Goal: Transaction & Acquisition: Subscribe to service/newsletter

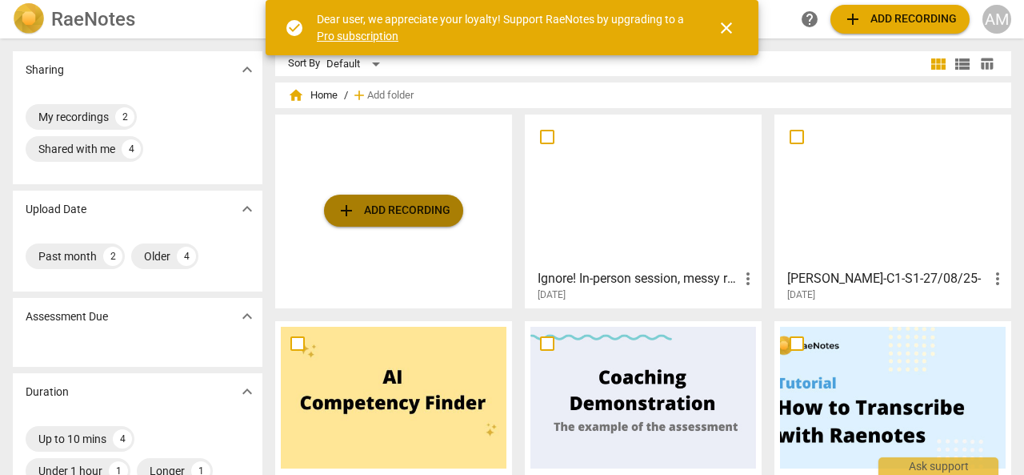
click at [371, 212] on span "add Add recording" at bounding box center [394, 210] width 114 height 19
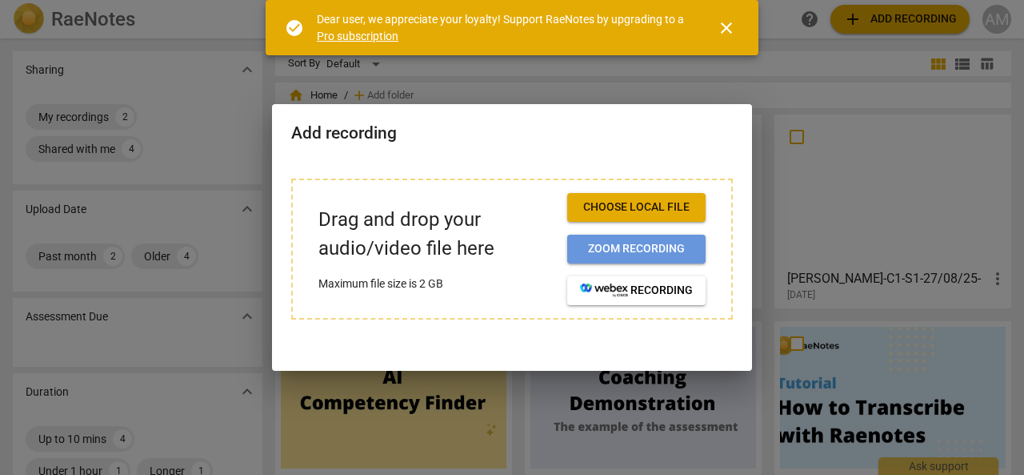
click at [615, 250] on span "Zoom recording" at bounding box center [636, 249] width 113 height 16
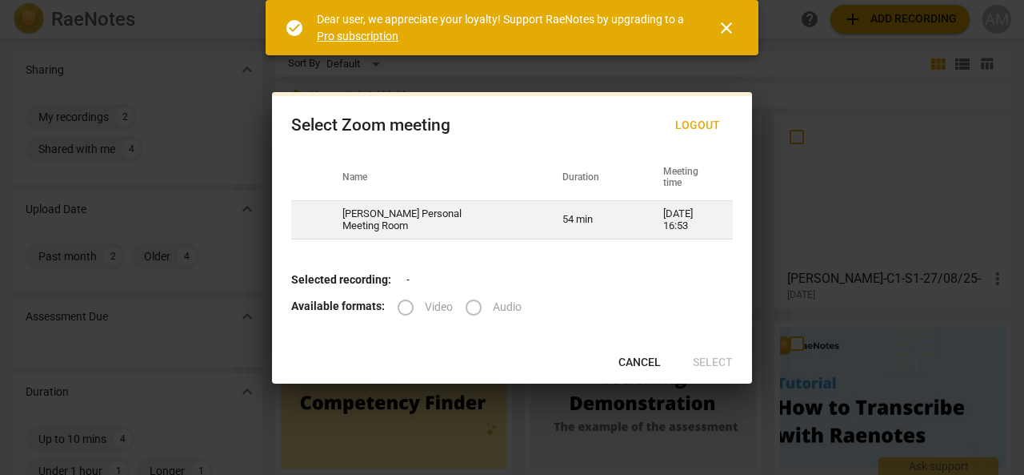
click at [443, 223] on td "[PERSON_NAME] Personal Meeting Room" at bounding box center [433, 220] width 220 height 38
radio input "true"
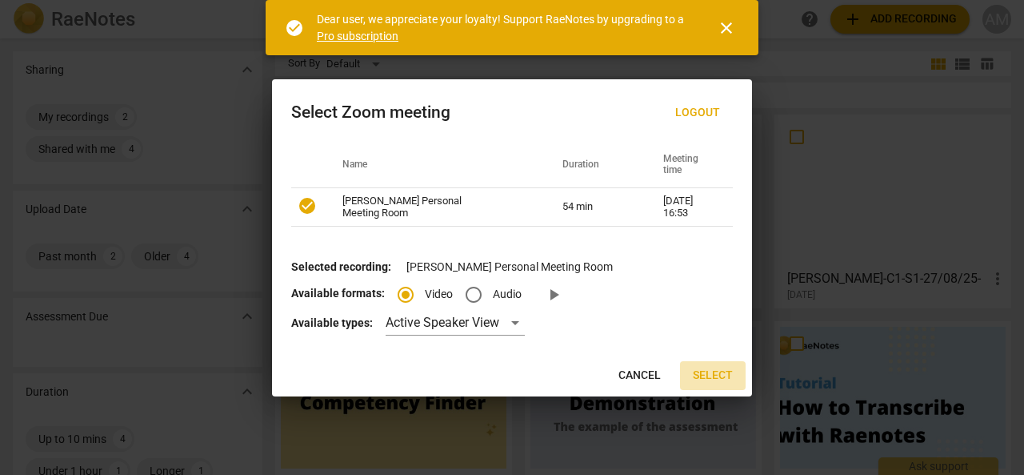
click at [714, 374] on span "Select" at bounding box center [713, 375] width 40 height 16
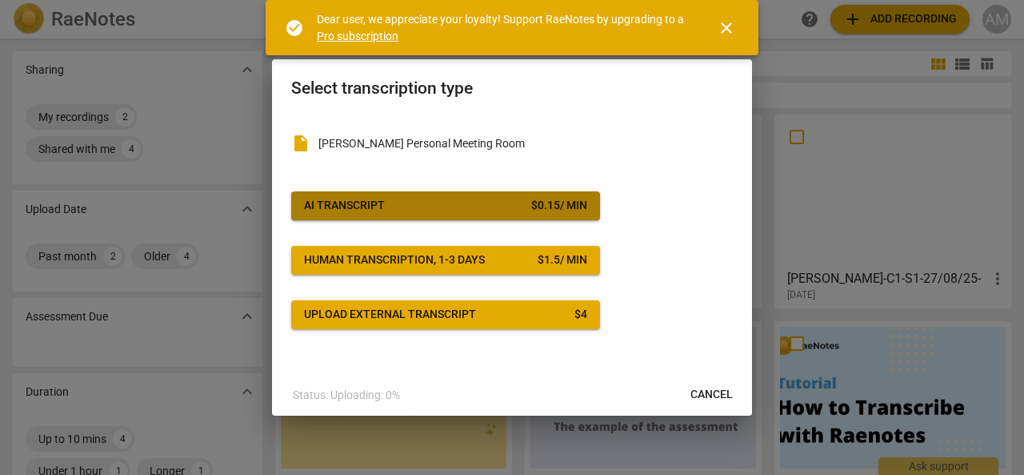
click at [404, 210] on span "AI Transcript $ 0.15 / min" at bounding box center [445, 206] width 283 height 16
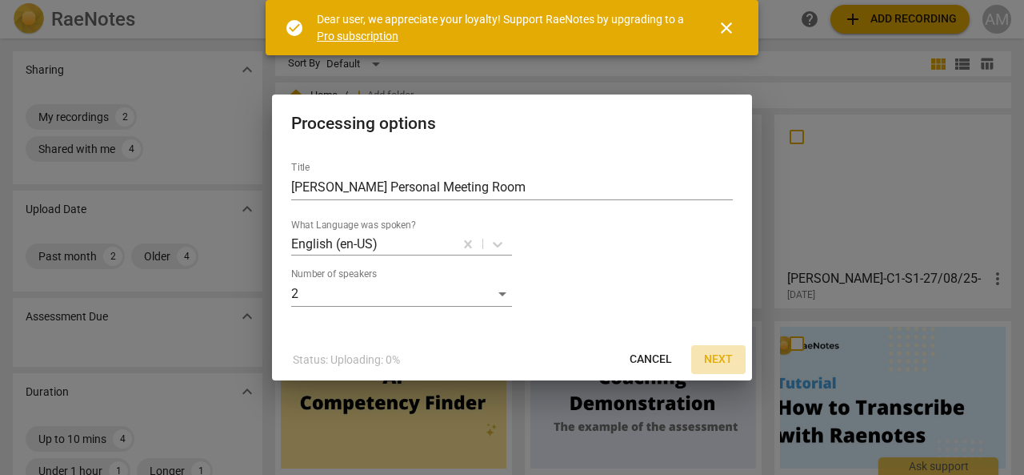
click at [713, 359] on span "Next" at bounding box center [718, 359] width 29 height 16
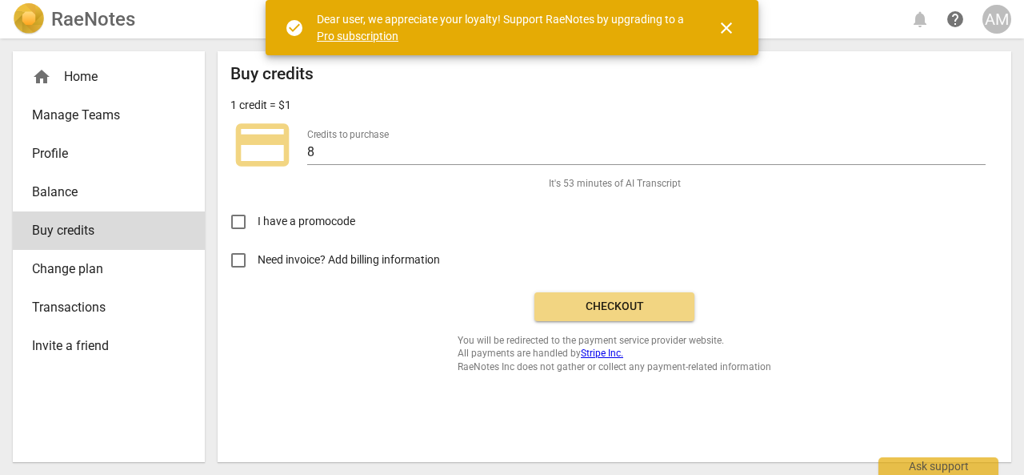
click at [347, 34] on link "Pro subscription" at bounding box center [358, 36] width 82 height 13
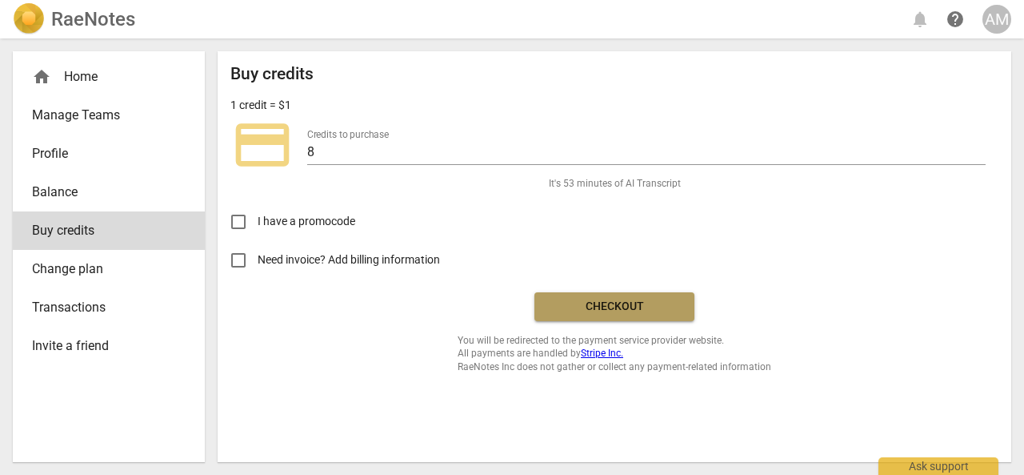
click at [613, 308] on span "Checkout" at bounding box center [614, 306] width 134 height 16
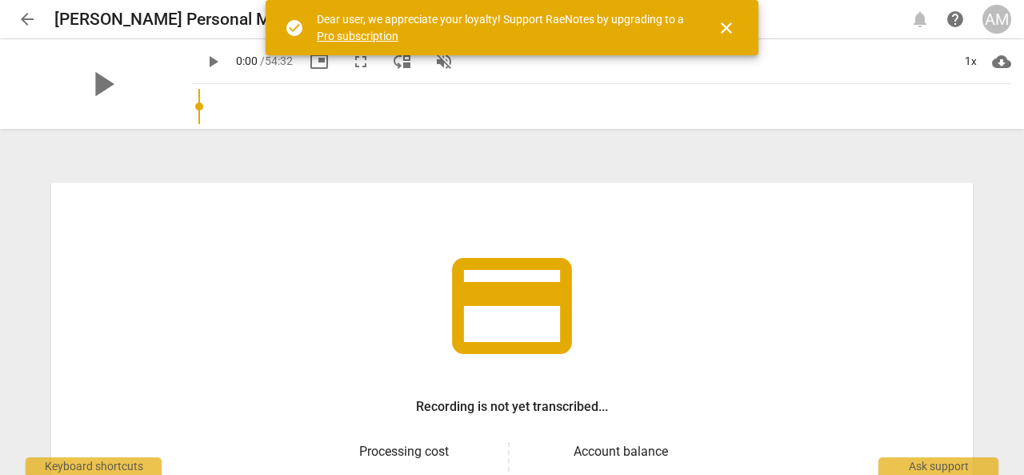
click at [734, 35] on span "close" at bounding box center [726, 27] width 19 height 19
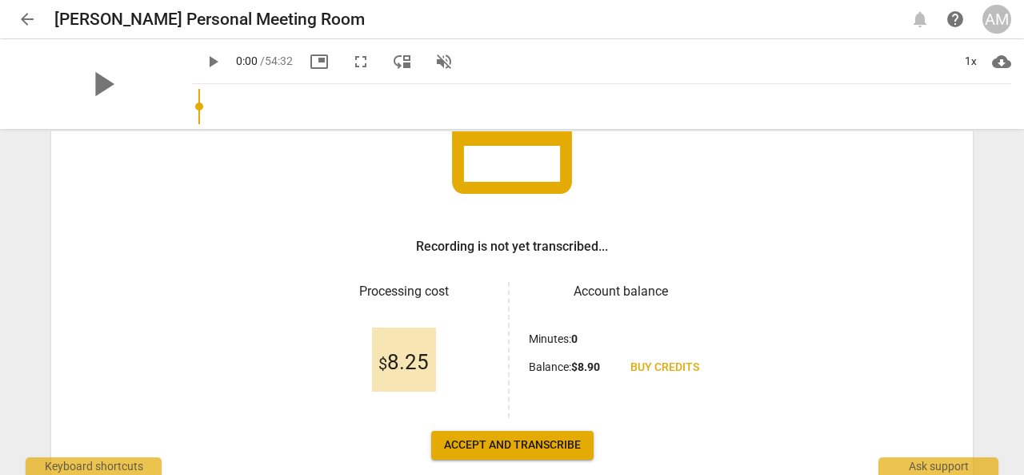
scroll to position [246, 0]
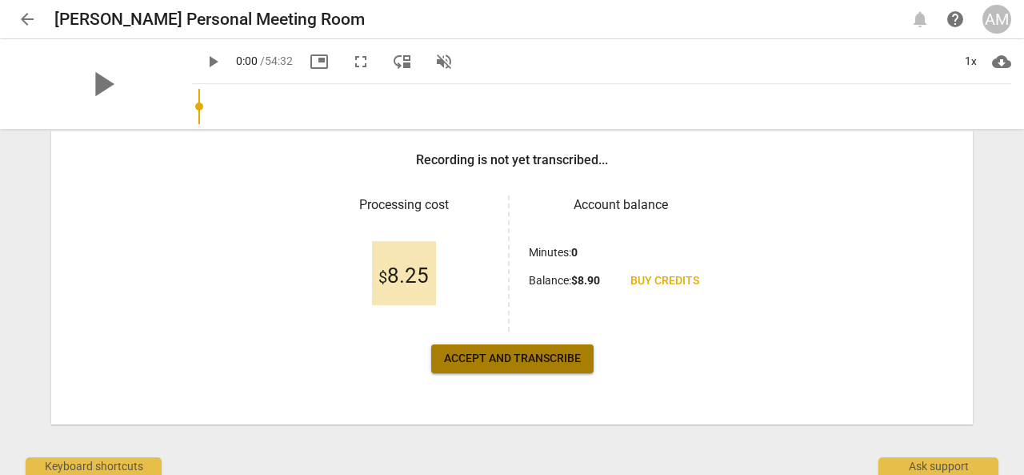
click at [496, 356] on span "Accept and transcribe" at bounding box center [512, 359] width 137 height 16
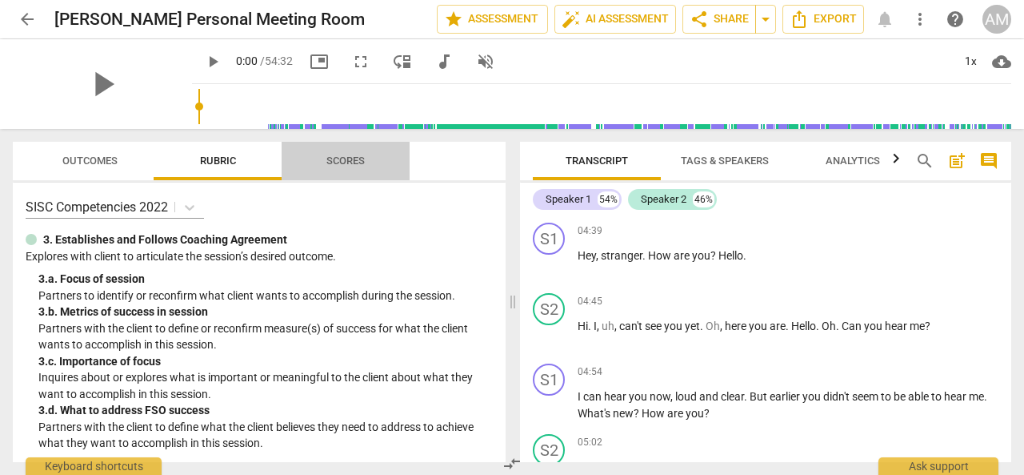
click at [347, 163] on span "Scores" at bounding box center [345, 160] width 38 height 12
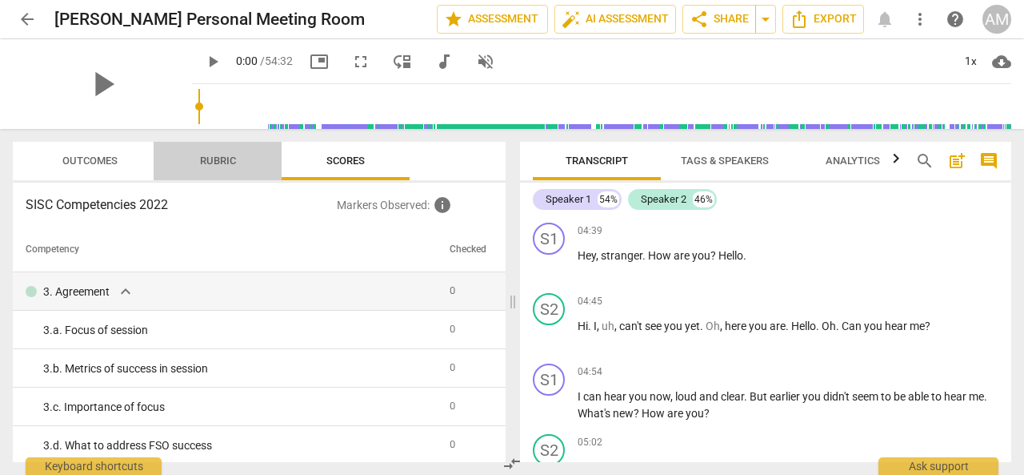
click at [226, 157] on span "Rubric" at bounding box center [218, 160] width 36 height 12
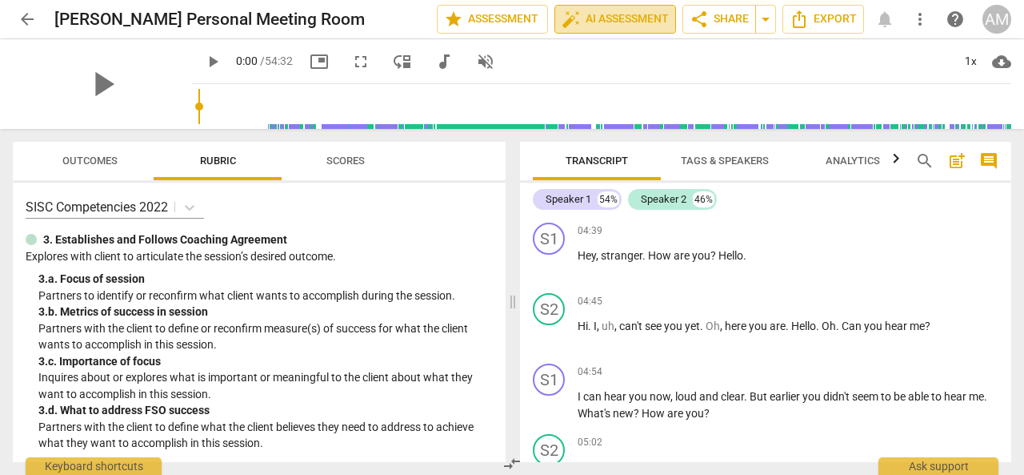
click at [613, 20] on span "auto_fix_high AI Assessment" at bounding box center [615, 19] width 107 height 19
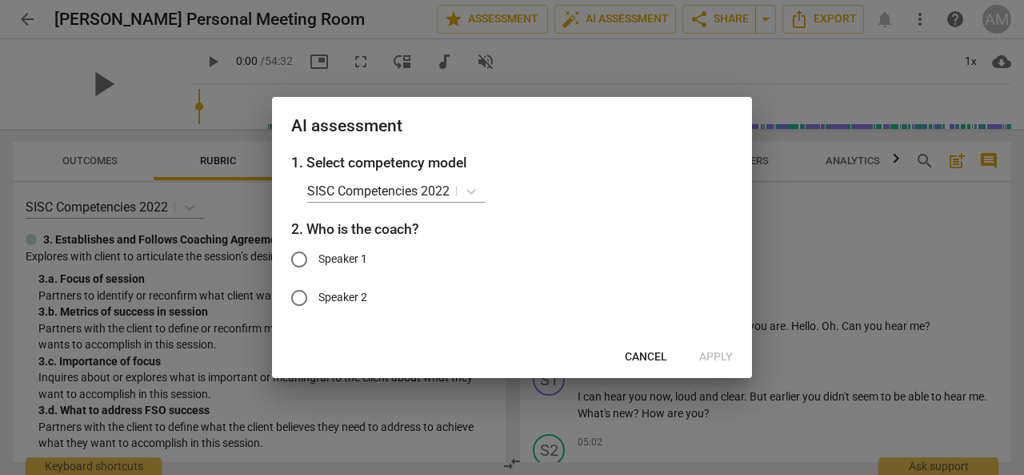
click at [639, 356] on span "Cancel" at bounding box center [646, 357] width 42 height 16
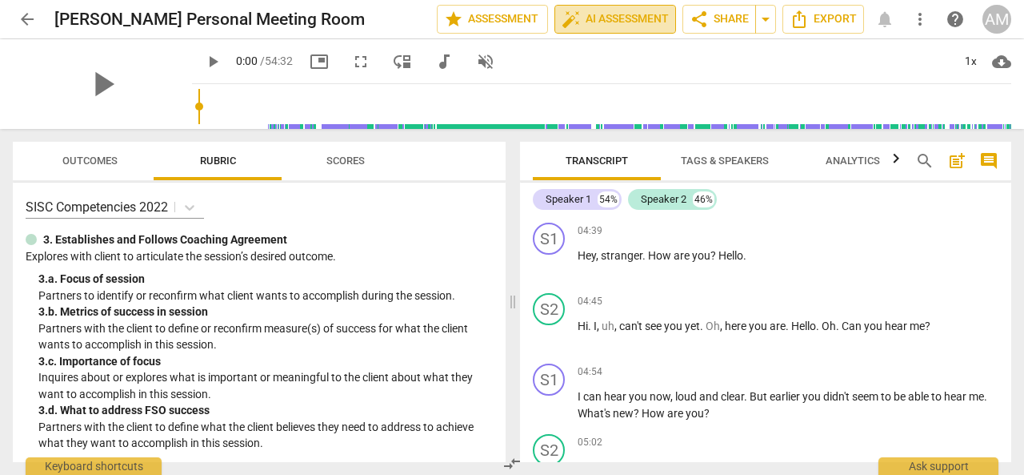
click at [615, 14] on span "auto_fix_high AI Assessment" at bounding box center [615, 19] width 107 height 19
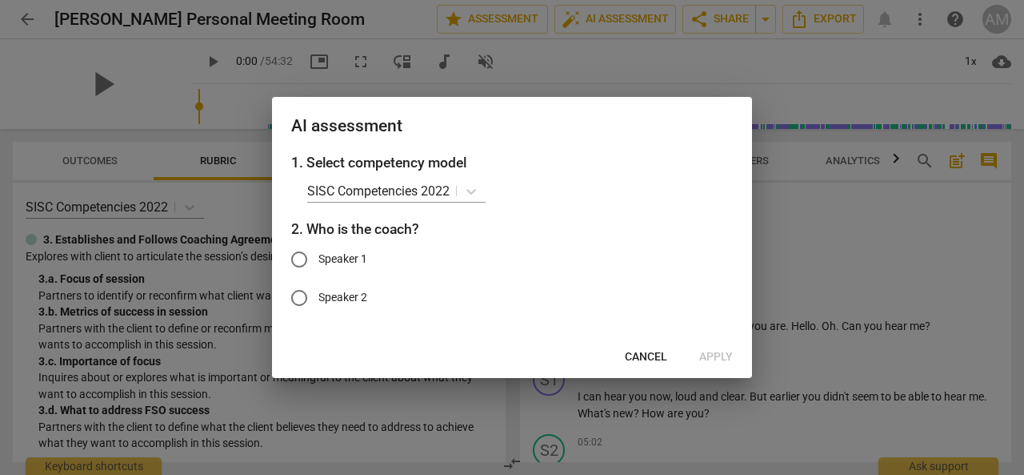
click at [298, 298] on input "Speaker 2" at bounding box center [299, 297] width 38 height 38
radio input "true"
click at [722, 359] on span "Apply" at bounding box center [716, 357] width 34 height 16
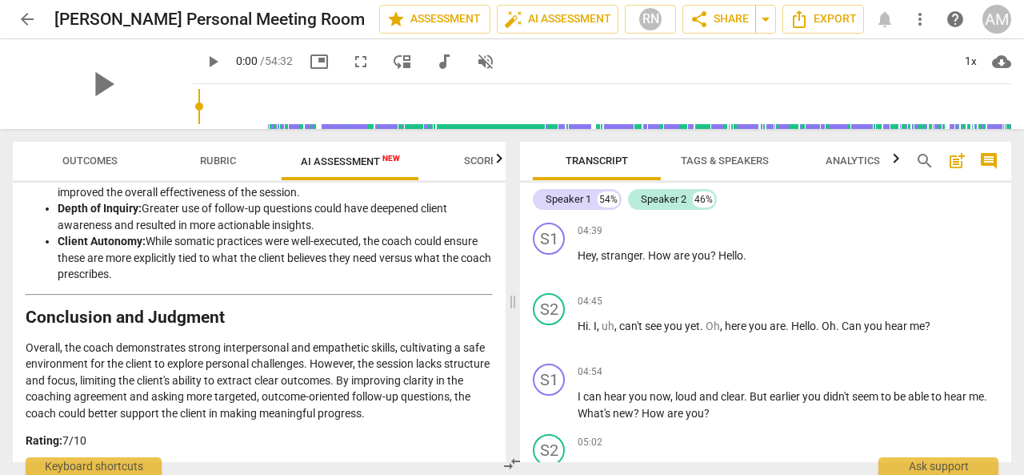
scroll to position [2922, 0]
